Goal: Complete application form

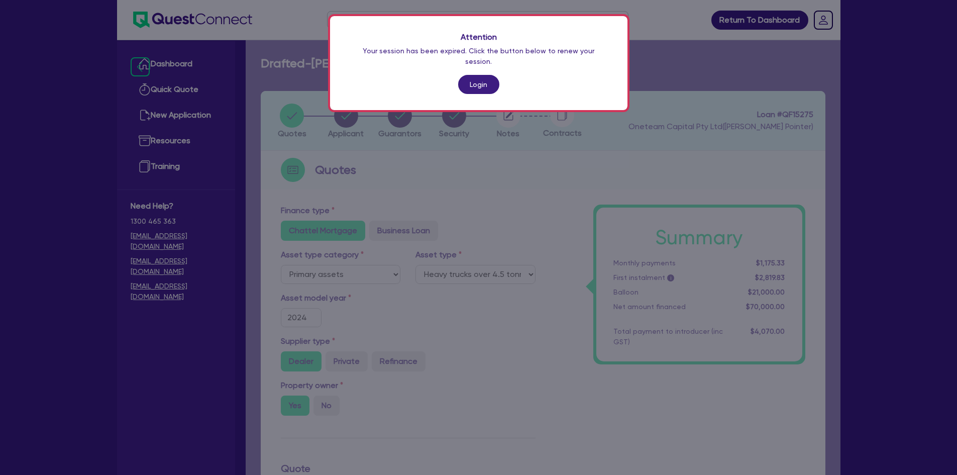
select select "PRIMARY_ASSETS"
select select "HEAVY_TRUCKS"
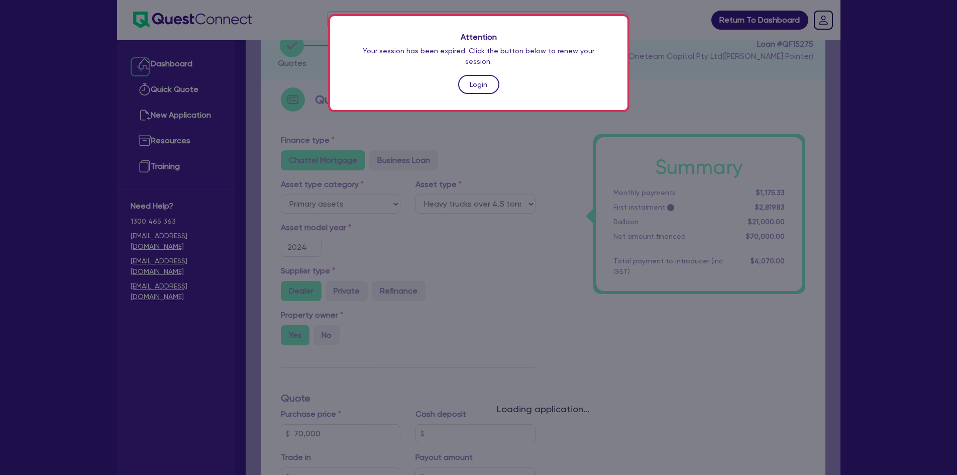
drag, startPoint x: 0, startPoint y: 0, endPoint x: 474, endPoint y: 77, distance: 479.9
click at [474, 77] on link "Login" at bounding box center [478, 84] width 41 height 19
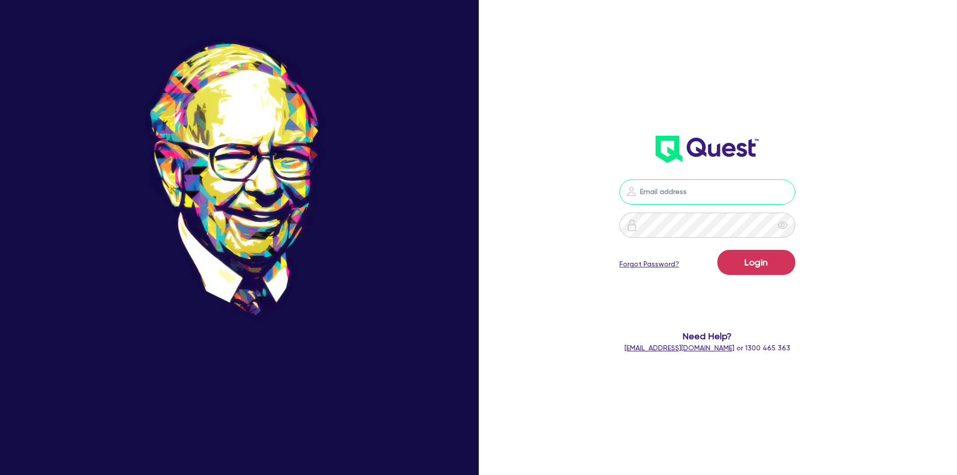
click at [718, 184] on input "email" at bounding box center [707, 191] width 176 height 25
type input "[PERSON_NAME][EMAIL_ADDRESS][DOMAIN_NAME]"
click at [717, 250] on button "Login" at bounding box center [756, 262] width 78 height 25
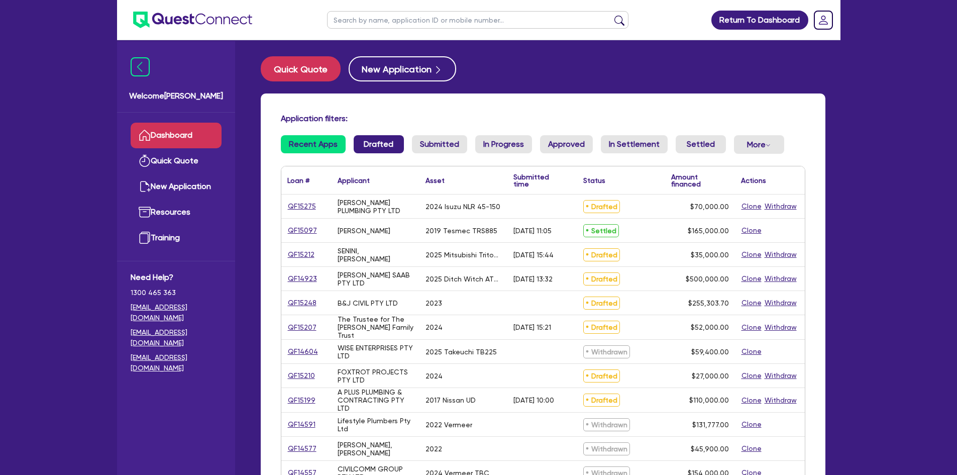
click at [388, 148] on link "Drafted" at bounding box center [379, 144] width 50 height 18
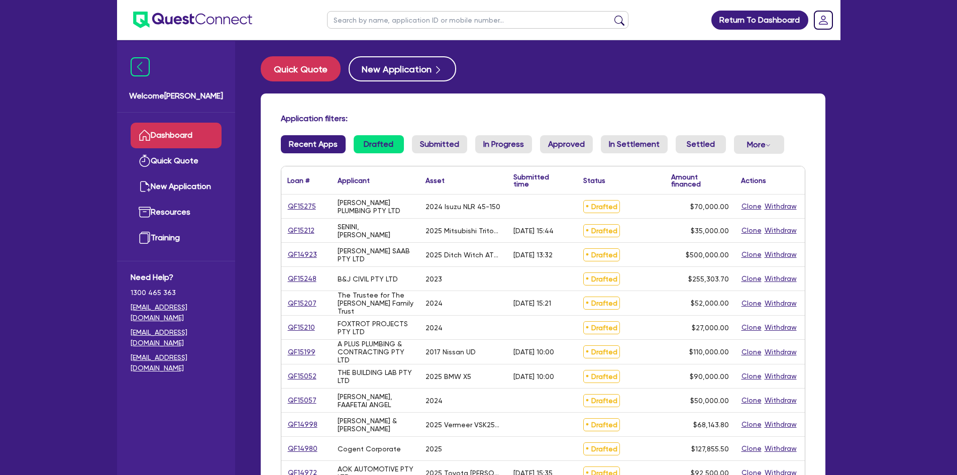
drag, startPoint x: 306, startPoint y: 145, endPoint x: 335, endPoint y: 144, distance: 28.6
click at [306, 145] on link "Recent Apps" at bounding box center [313, 144] width 65 height 18
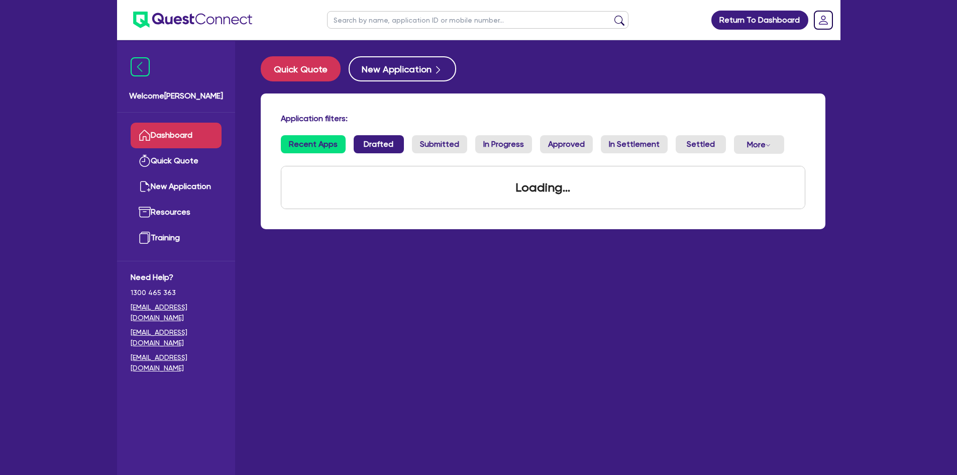
click at [386, 142] on link "Drafted" at bounding box center [379, 144] width 50 height 18
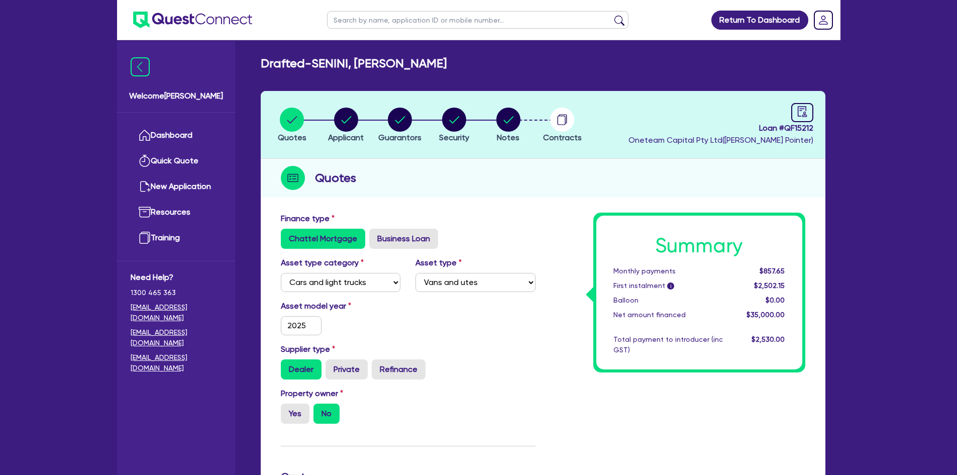
select select "CARS_AND_LIGHT_TRUCKS"
select select "VANS_AND_UTES"
click at [345, 115] on circle "button" at bounding box center [346, 119] width 24 height 24
select select "SOLE_TRADER"
select select "BUILDING_CONSTRUCTION"
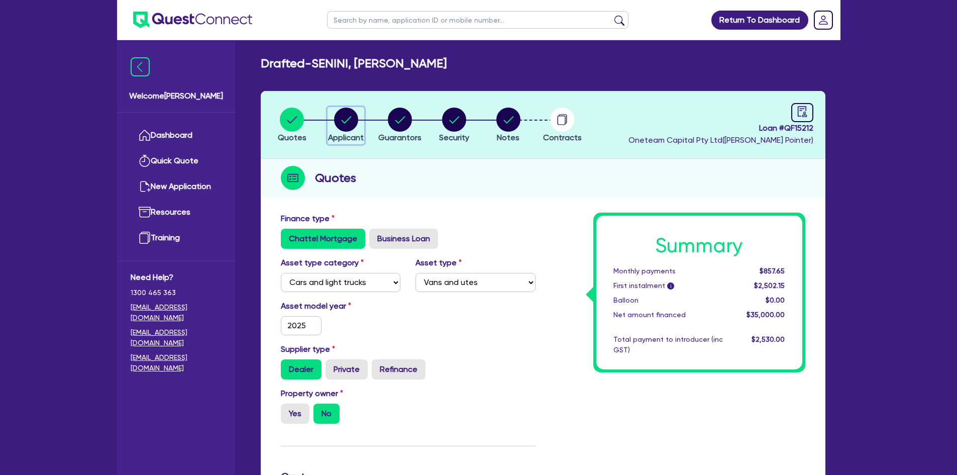
select select "TRADES_SERVICES_CONSUMERS"
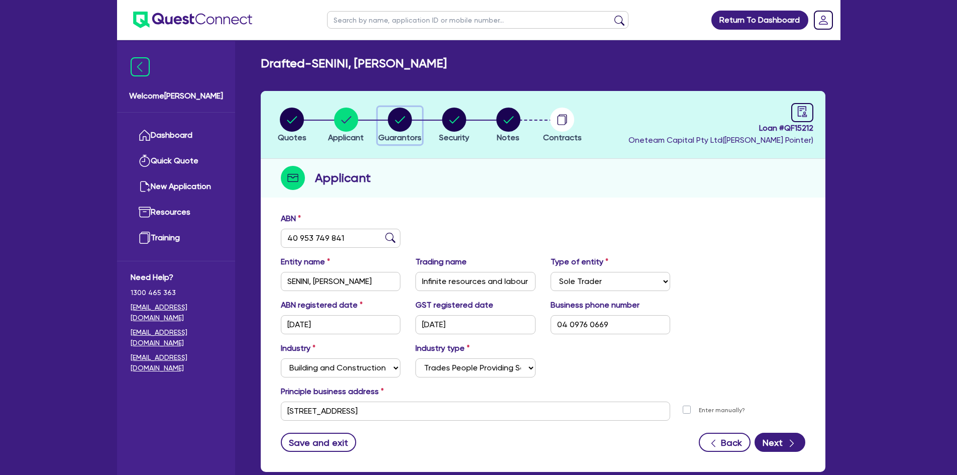
click at [382, 170] on div "Quotes Applicant [GEOGRAPHIC_DATA] Security Notes Contracts Loan # QF15212 Onet…" at bounding box center [543, 281] width 564 height 381
click at [455, 122] on circle "button" at bounding box center [454, 119] width 24 height 24
select select "CARS_AND_LIGHT_TRUCKS"
select select "VANS_AND_UTES"
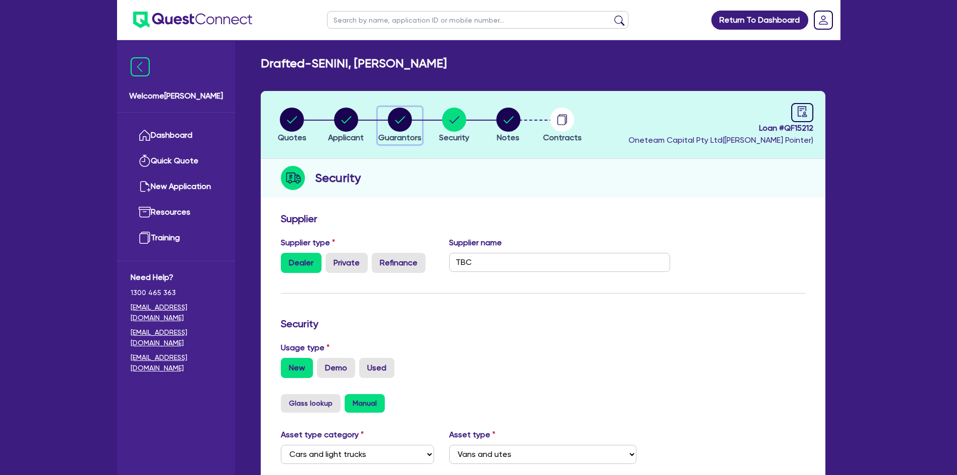
click at [398, 120] on circle "button" at bounding box center [400, 119] width 24 height 24
select select "MR"
select select "[GEOGRAPHIC_DATA]"
select select "SINGLE"
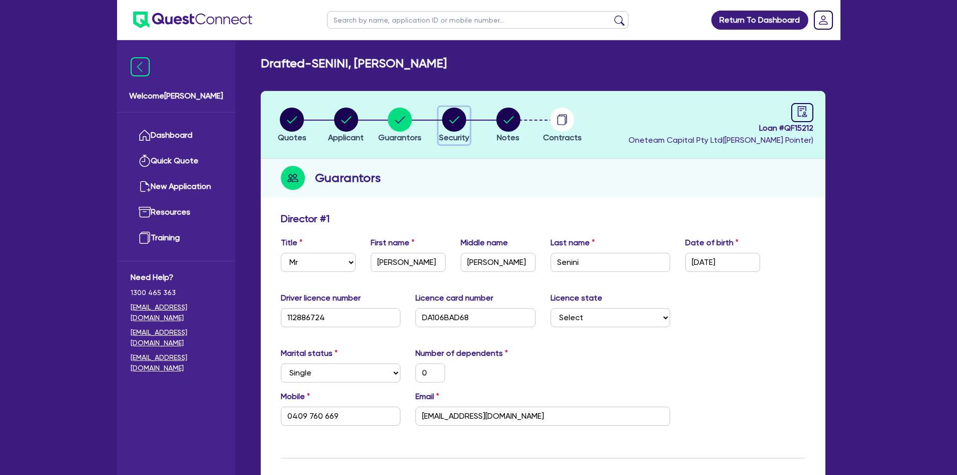
click at [453, 127] on circle "button" at bounding box center [454, 119] width 24 height 24
select select "CARS_AND_LIGHT_TRUCKS"
select select "VANS_AND_UTES"
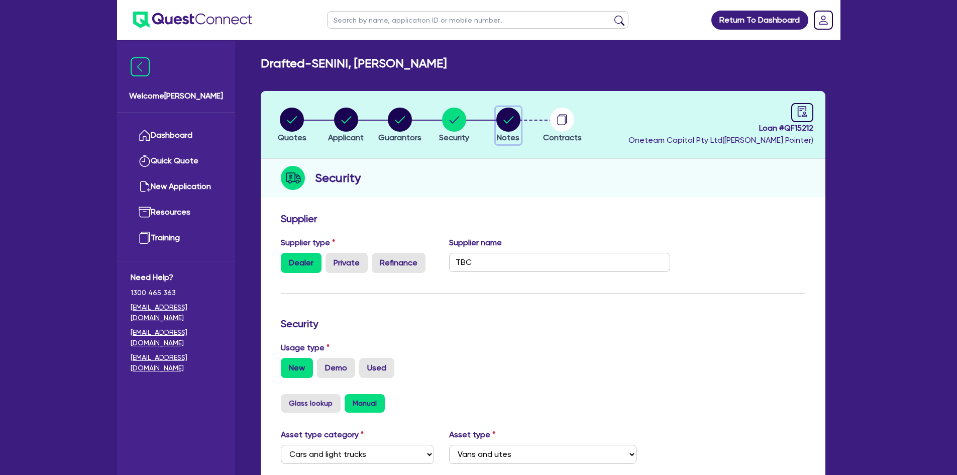
click at [505, 121] on circle "button" at bounding box center [508, 119] width 24 height 24
select select "Other"
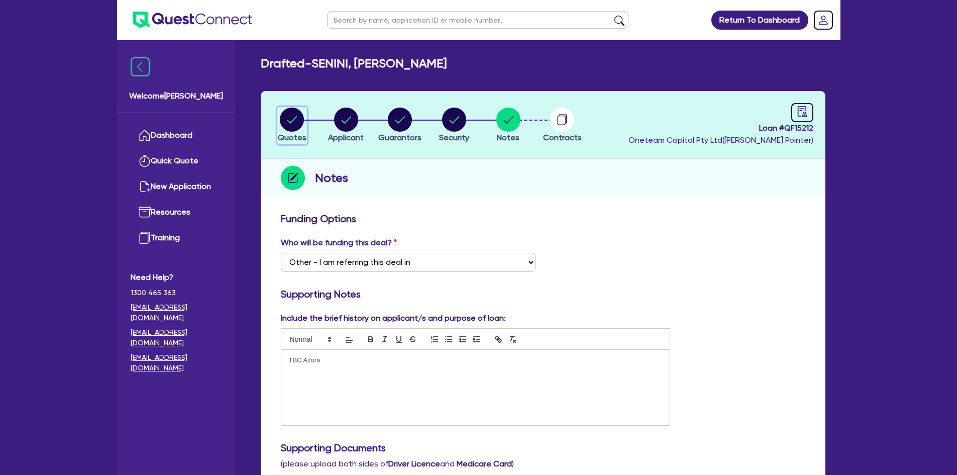
click at [286, 117] on circle "button" at bounding box center [292, 119] width 24 height 24
select select "CARS_AND_LIGHT_TRUCKS"
select select "VANS_AND_UTES"
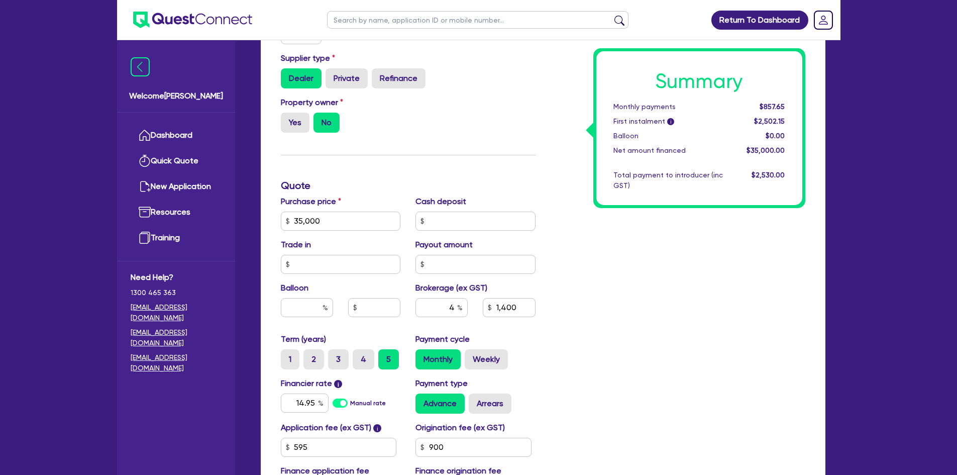
scroll to position [301, 0]
